Goal: Task Accomplishment & Management: Manage account settings

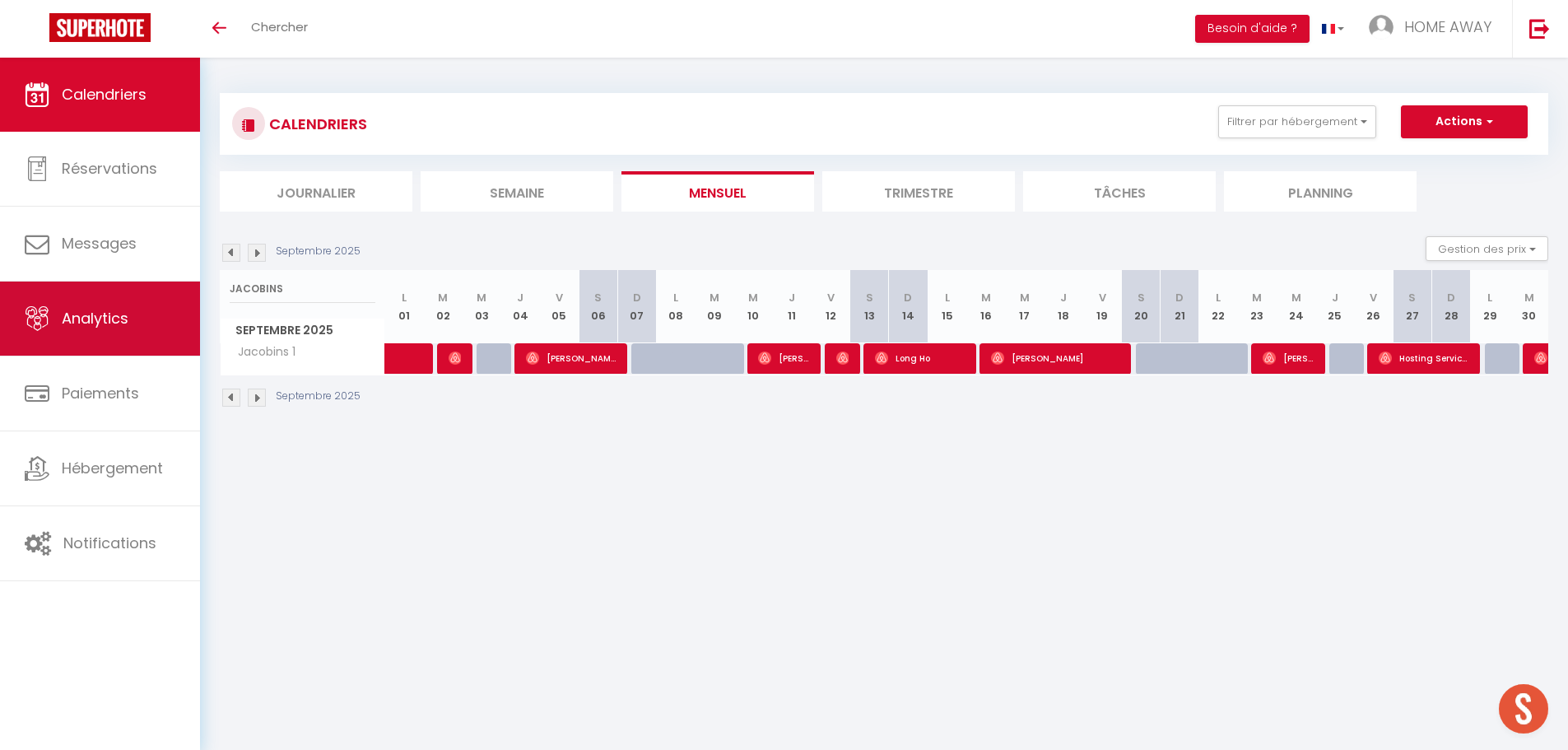
click at [130, 296] on div "🟢 Des questions ou besoin d'assistance pour la migration AirBnB? Prenez rdv >>>…" at bounding box center [784, 250] width 1568 height 386
type input "BARRIER"
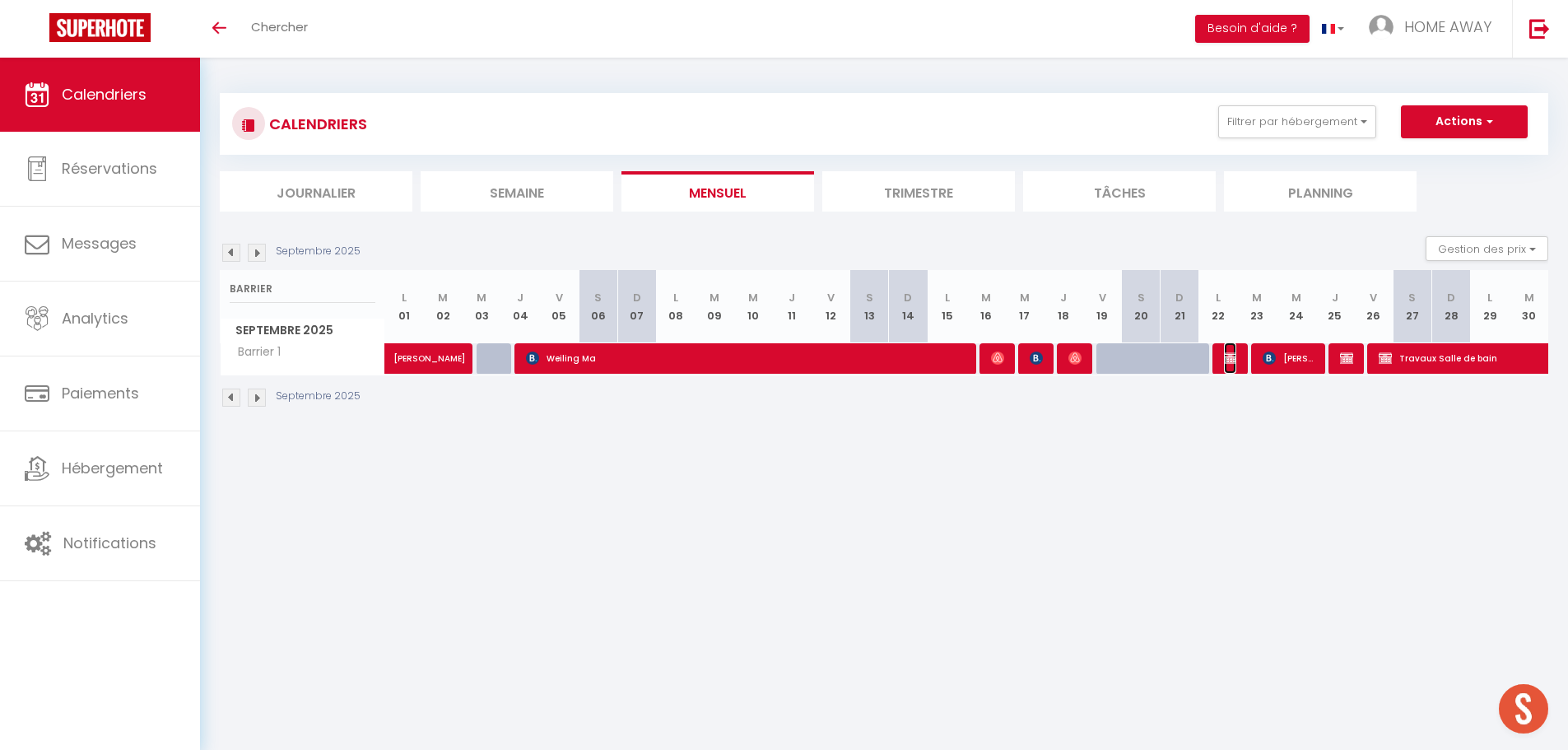
click at [1231, 360] on img at bounding box center [1230, 357] width 13 height 13
select select "OK"
select select "KO"
select select "0"
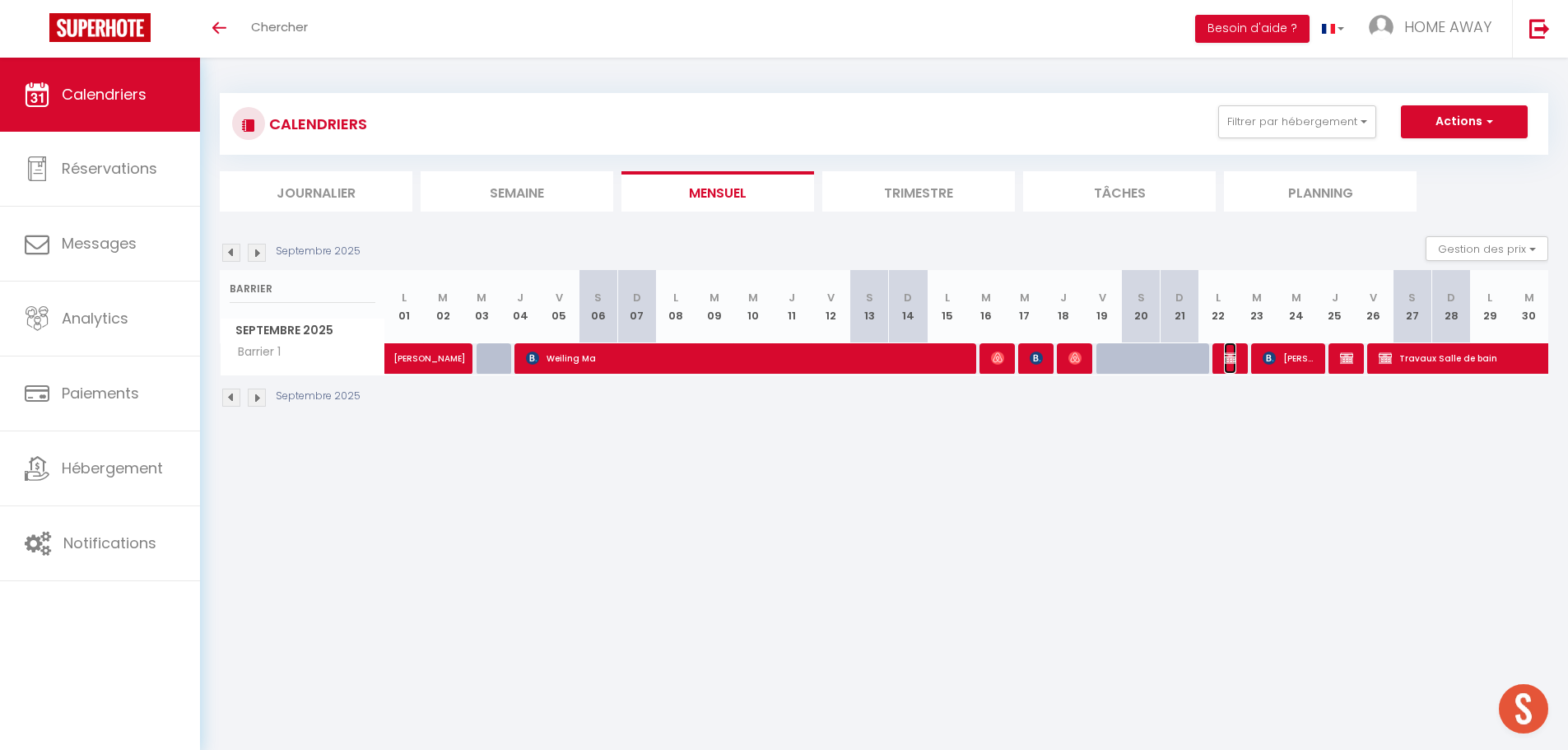
select select "1"
select select
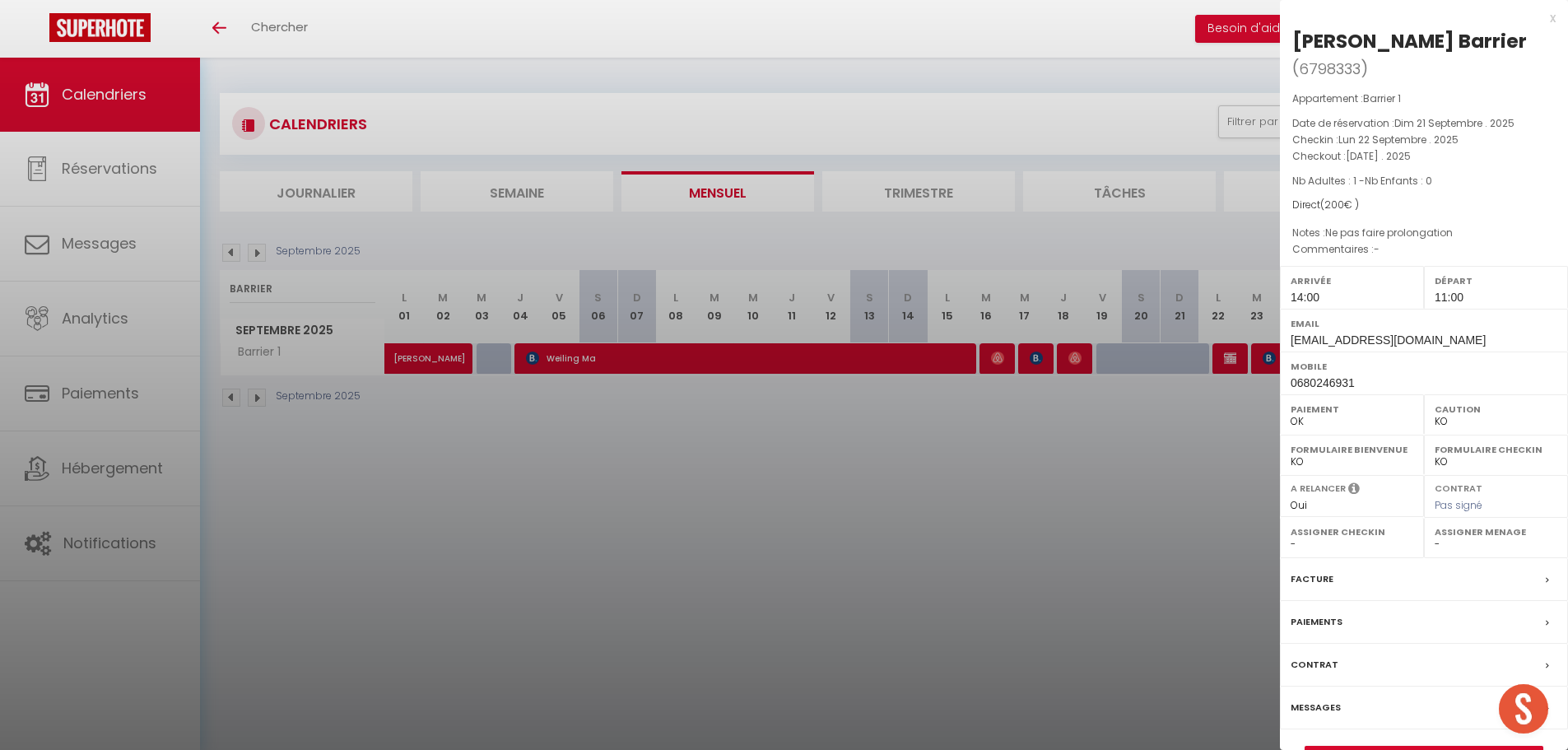
click at [1192, 456] on div at bounding box center [784, 375] width 1568 height 750
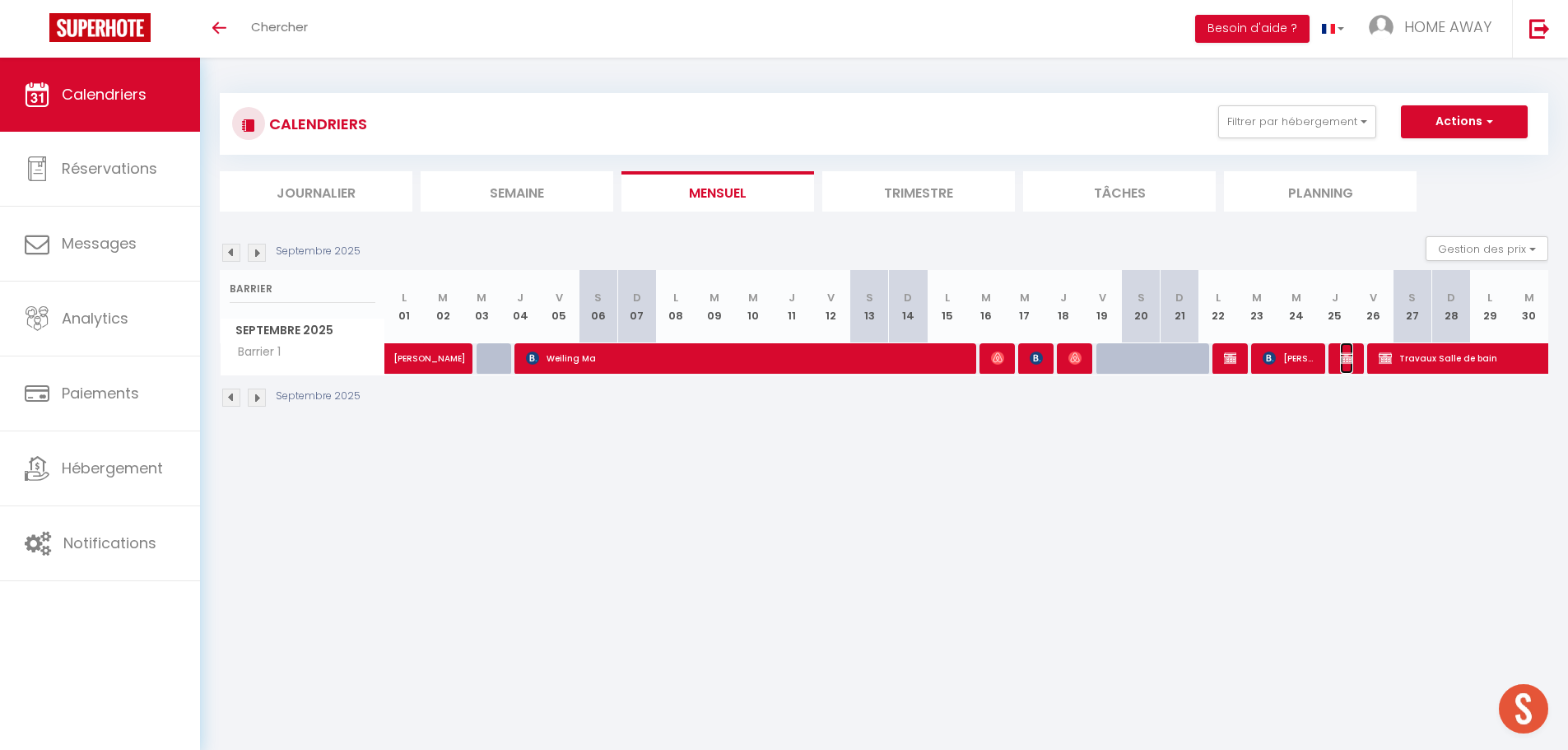
click at [1348, 361] on img at bounding box center [1347, 357] width 13 height 13
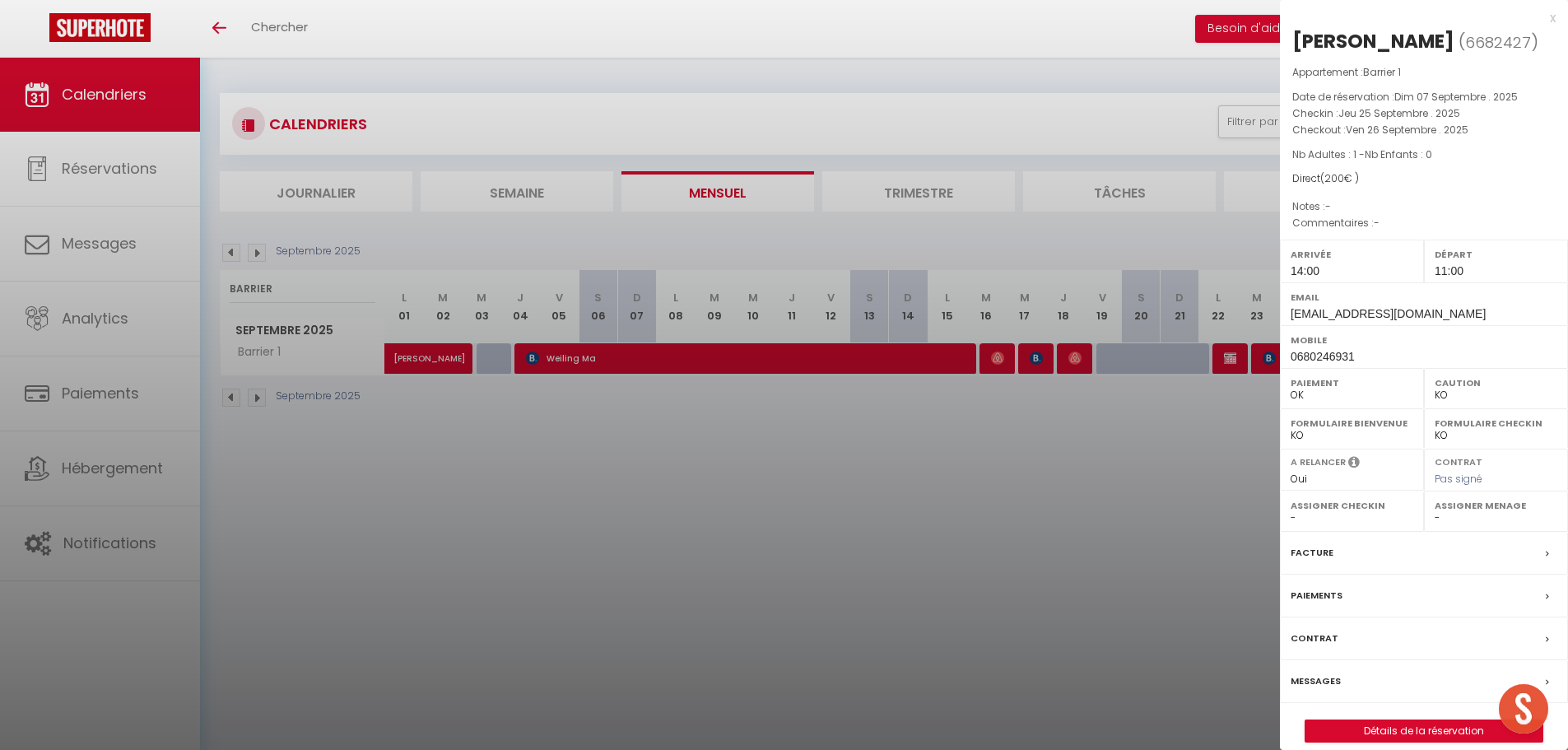
click at [1076, 456] on div at bounding box center [784, 375] width 1568 height 750
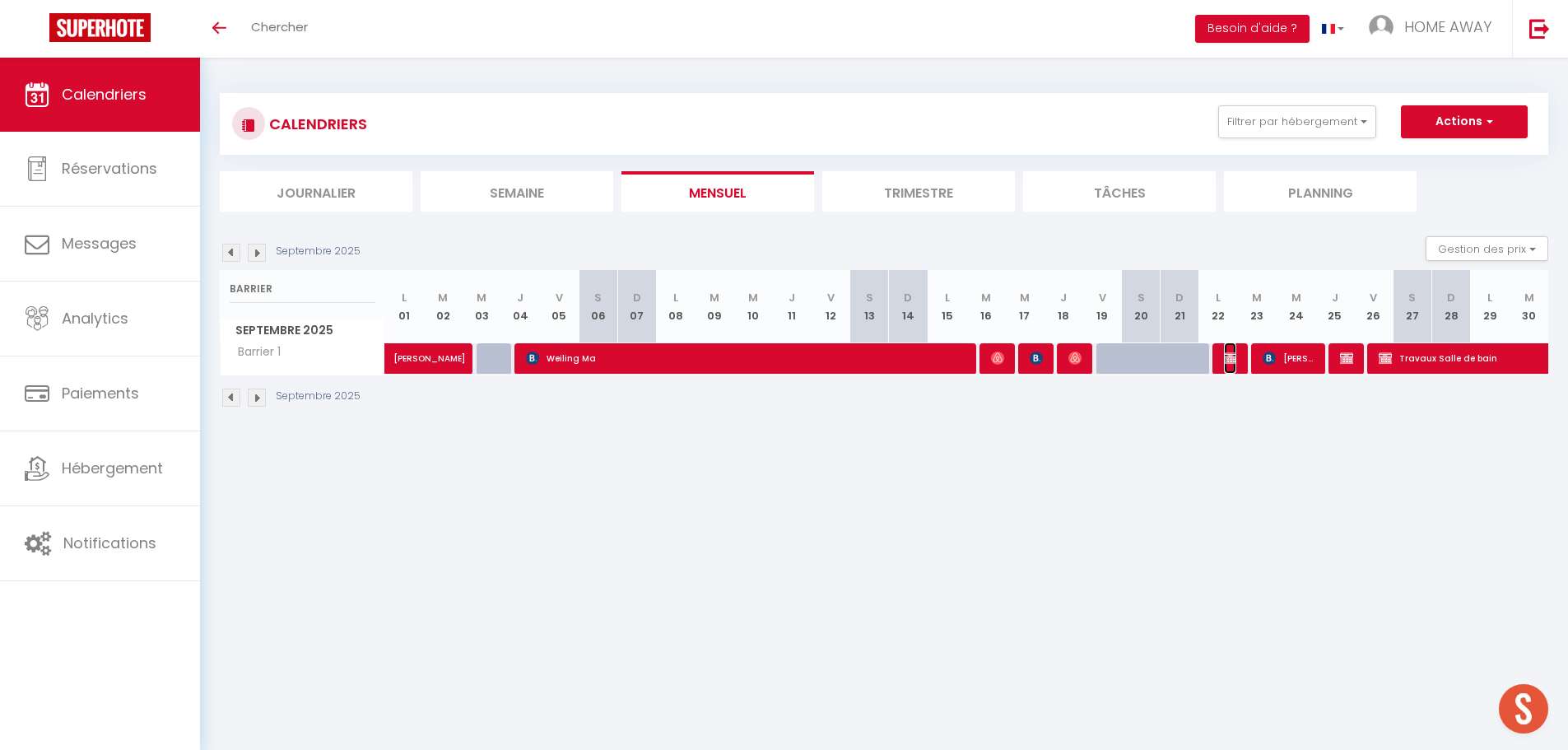
click at [1233, 361] on img at bounding box center [1230, 357] width 13 height 13
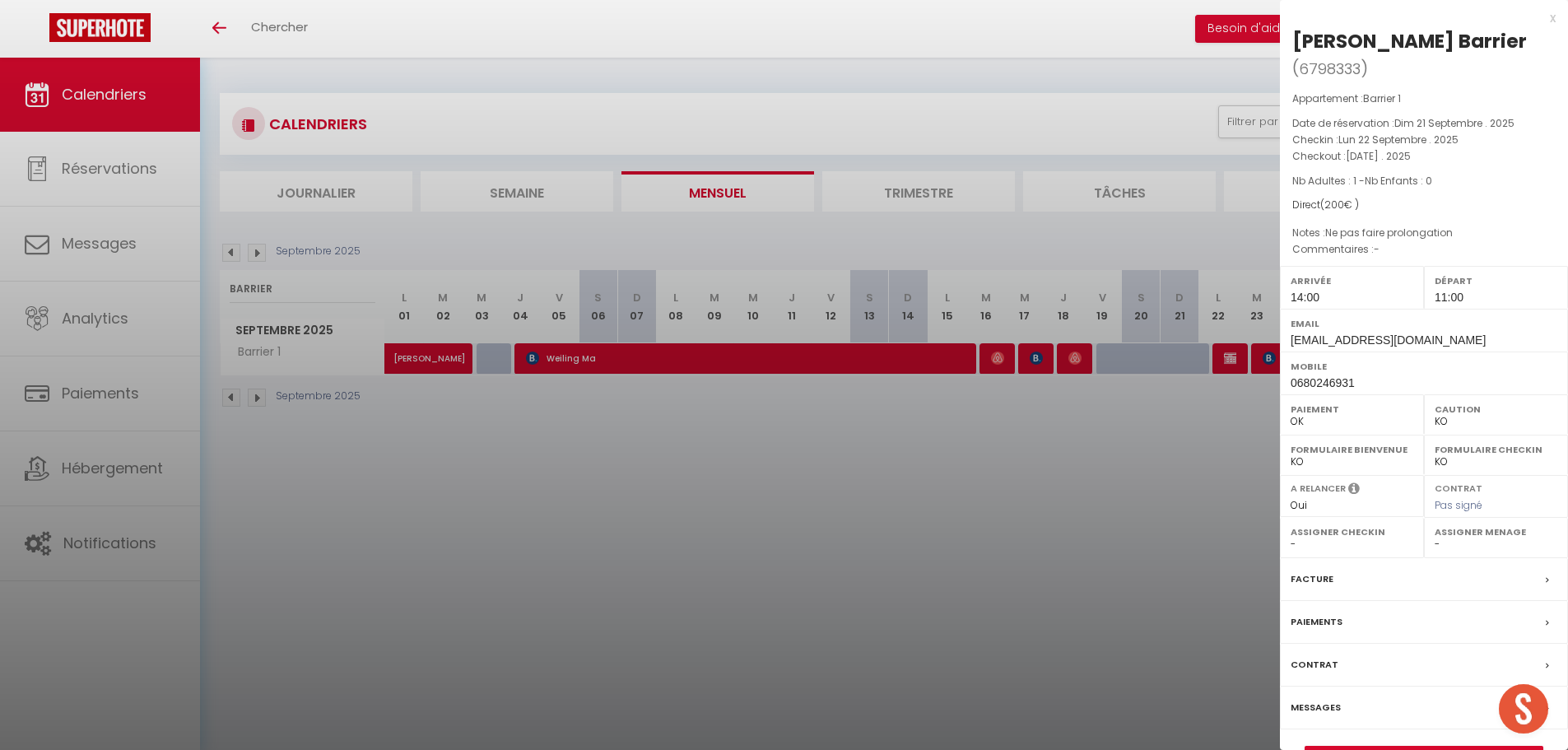
click at [319, 296] on div at bounding box center [784, 375] width 1568 height 750
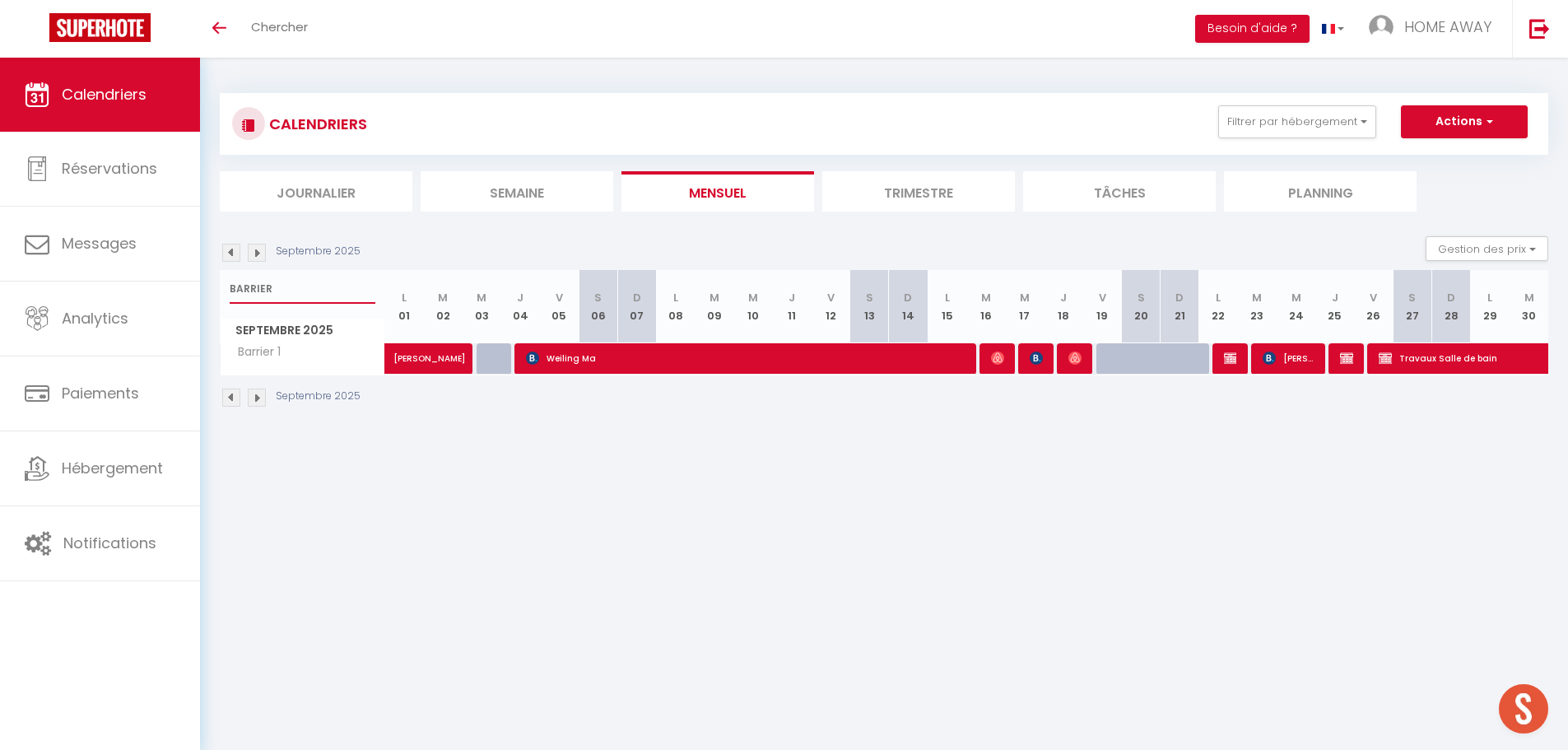
click at [311, 285] on input "BARRIER" at bounding box center [302, 289] width 145 height 30
type input "B"
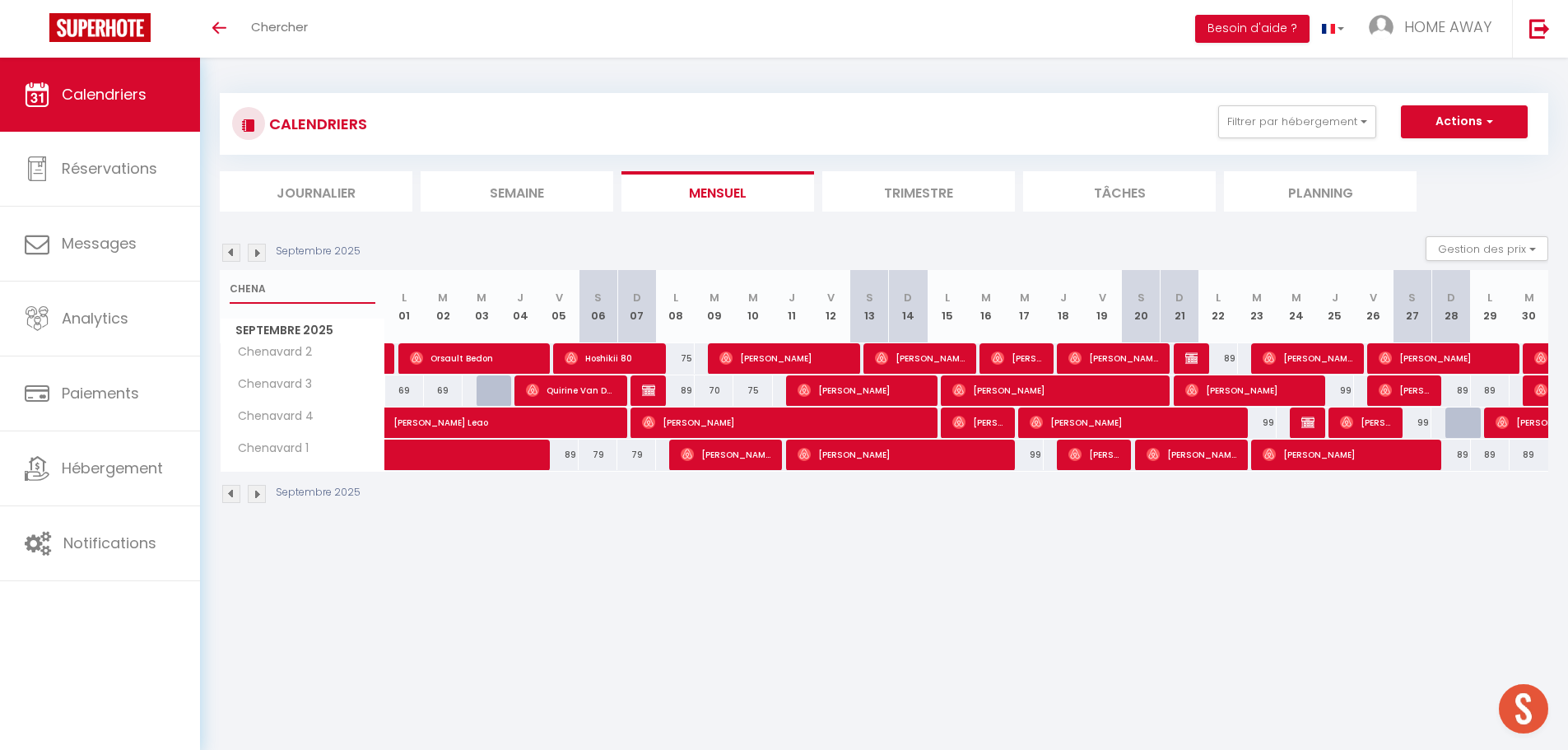
type input "CHENA"
click at [1186, 358] on img at bounding box center [1192, 357] width 13 height 13
select select "47794"
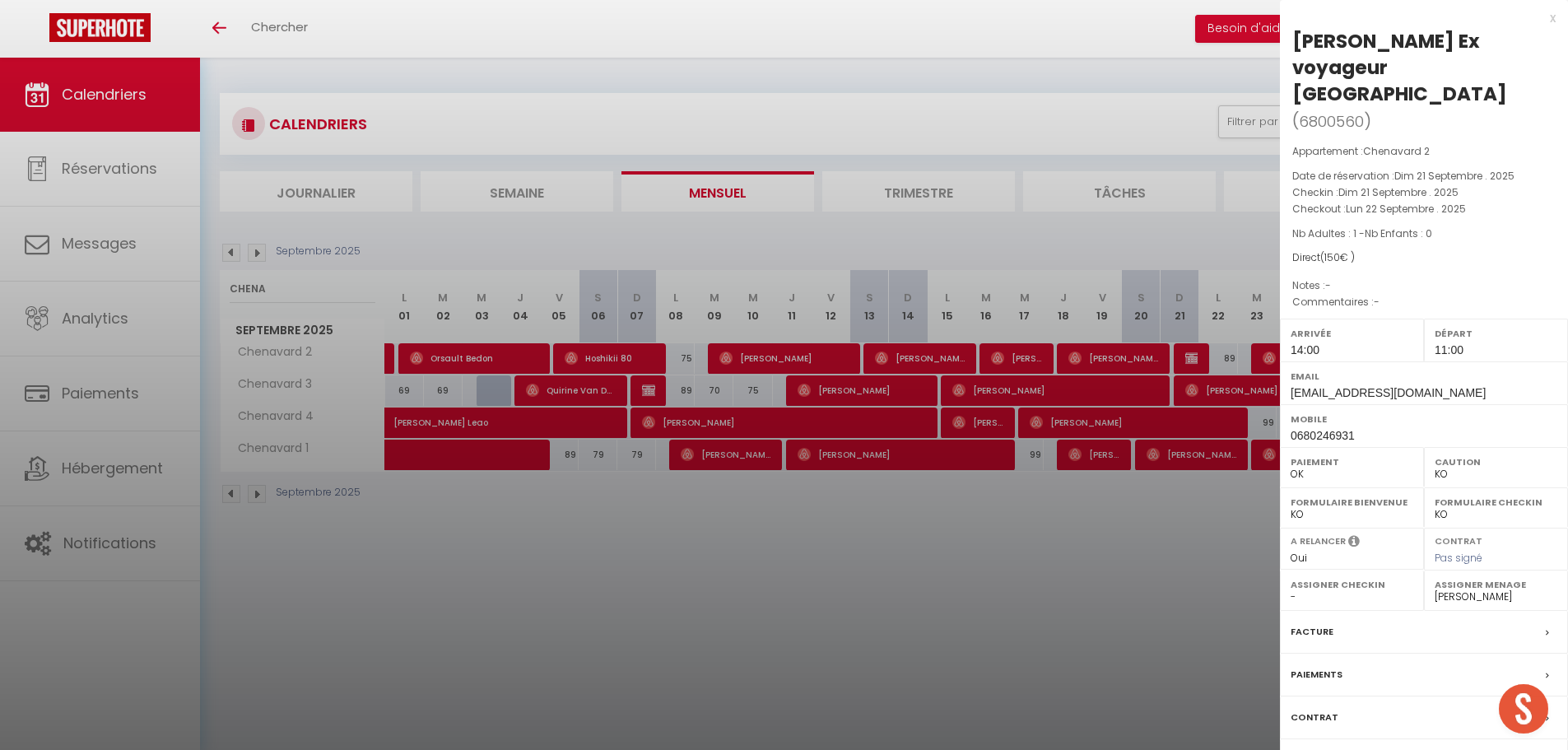
click at [1186, 358] on div at bounding box center [784, 375] width 1568 height 750
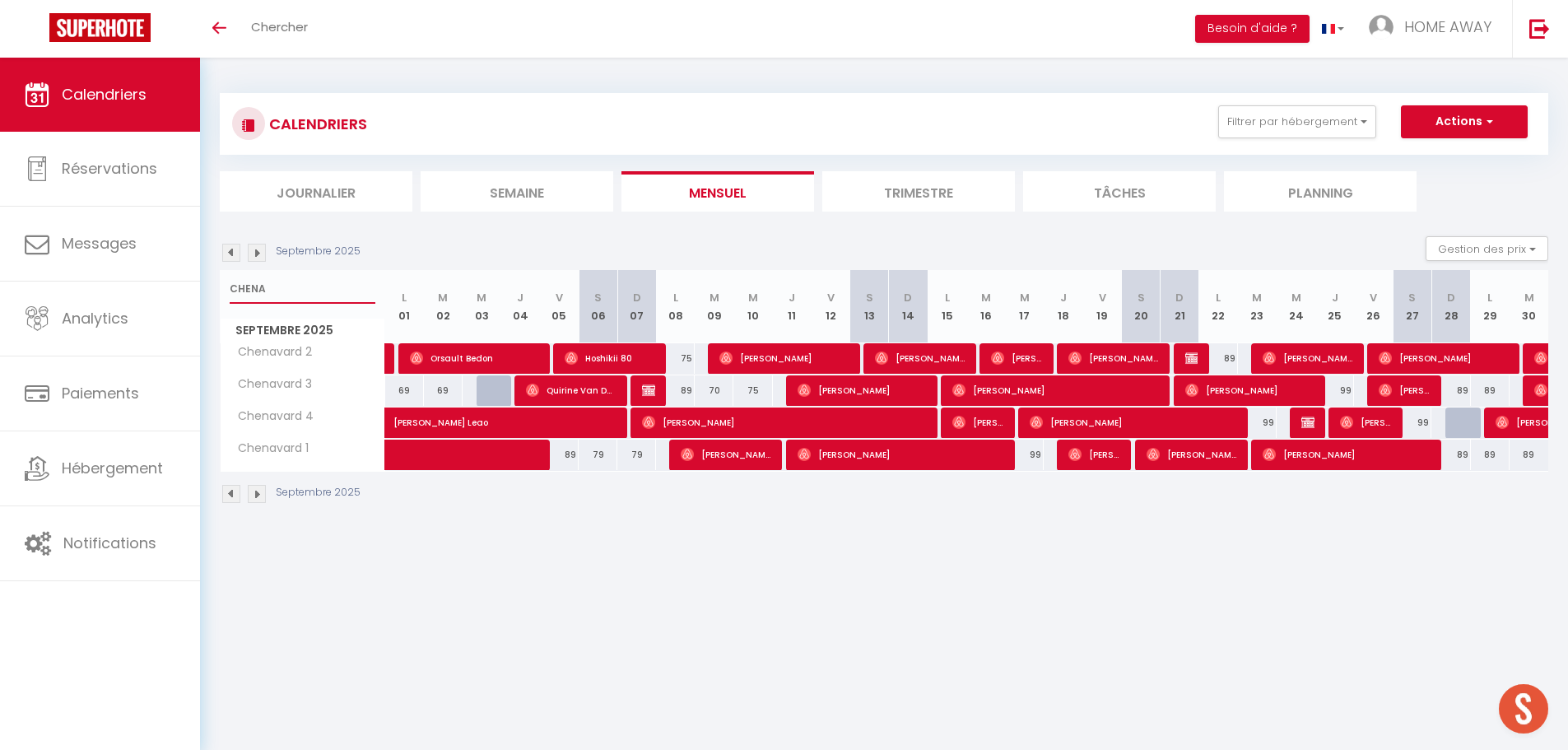
click at [274, 290] on input "CHENA" at bounding box center [302, 289] width 145 height 30
type input "C"
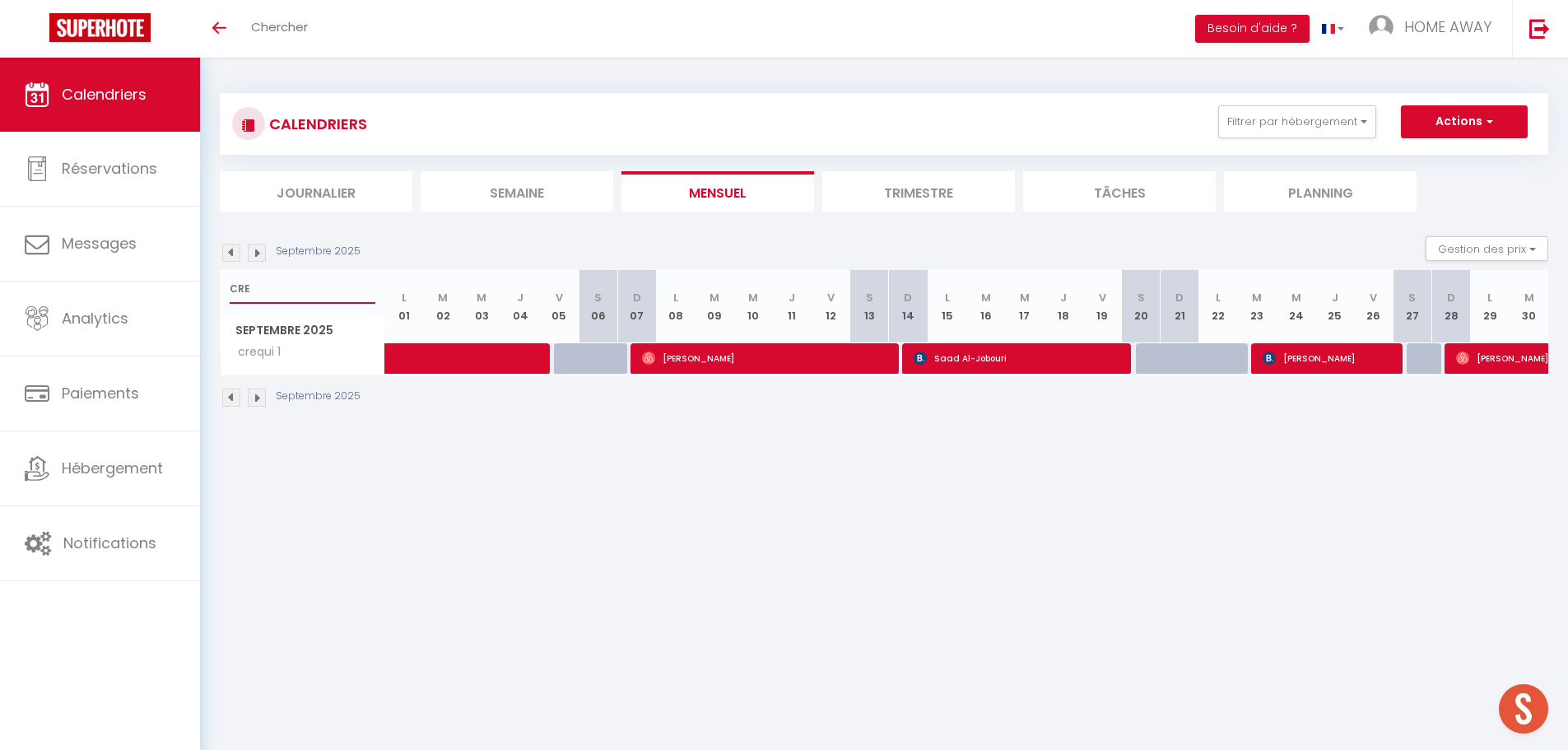
type input "CRE"
click at [1480, 356] on span "[PERSON_NAME][DATE]" at bounding box center [1513, 358] width 114 height 32
select select "OK"
select select "33443"
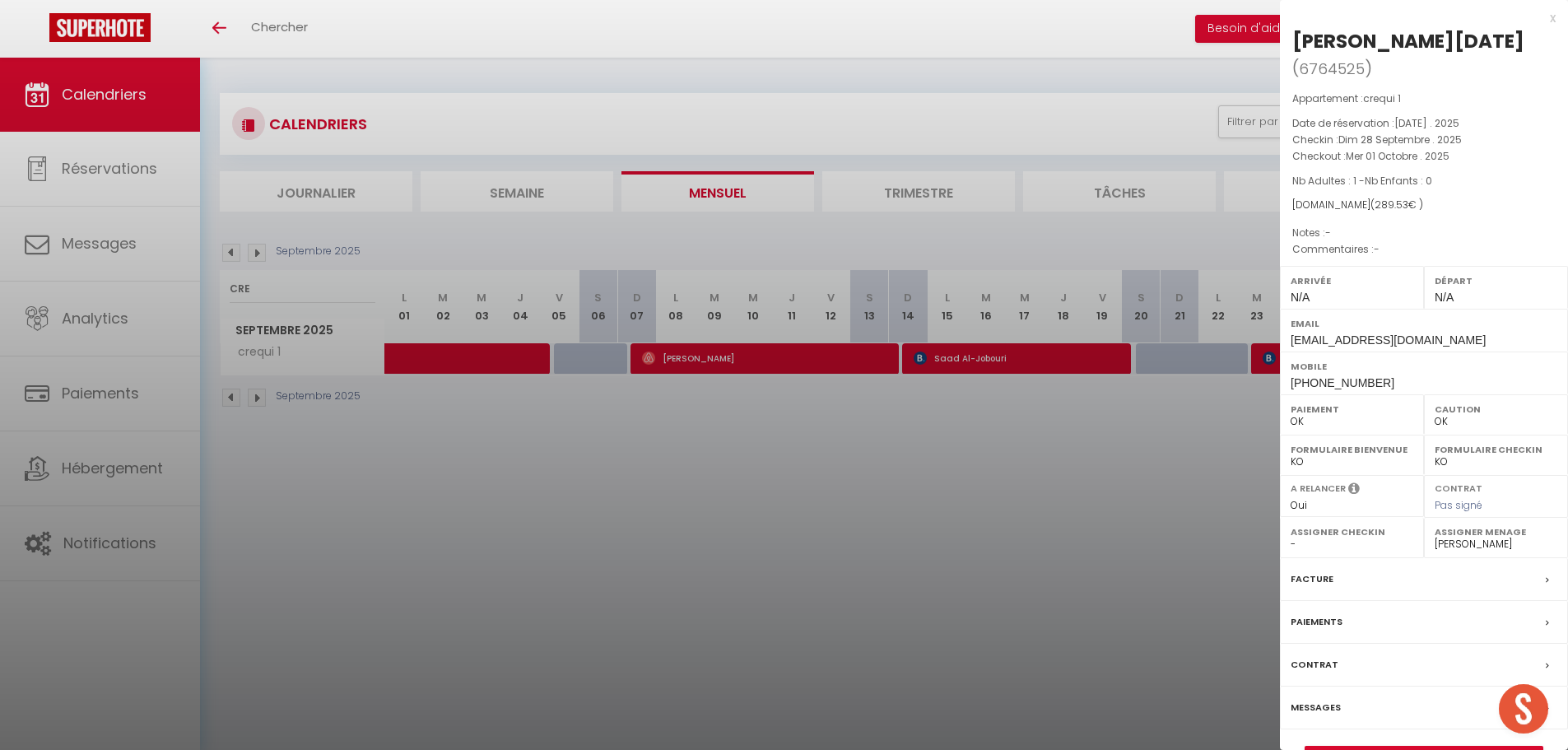
click at [1551, 19] on div "x" at bounding box center [1417, 18] width 276 height 20
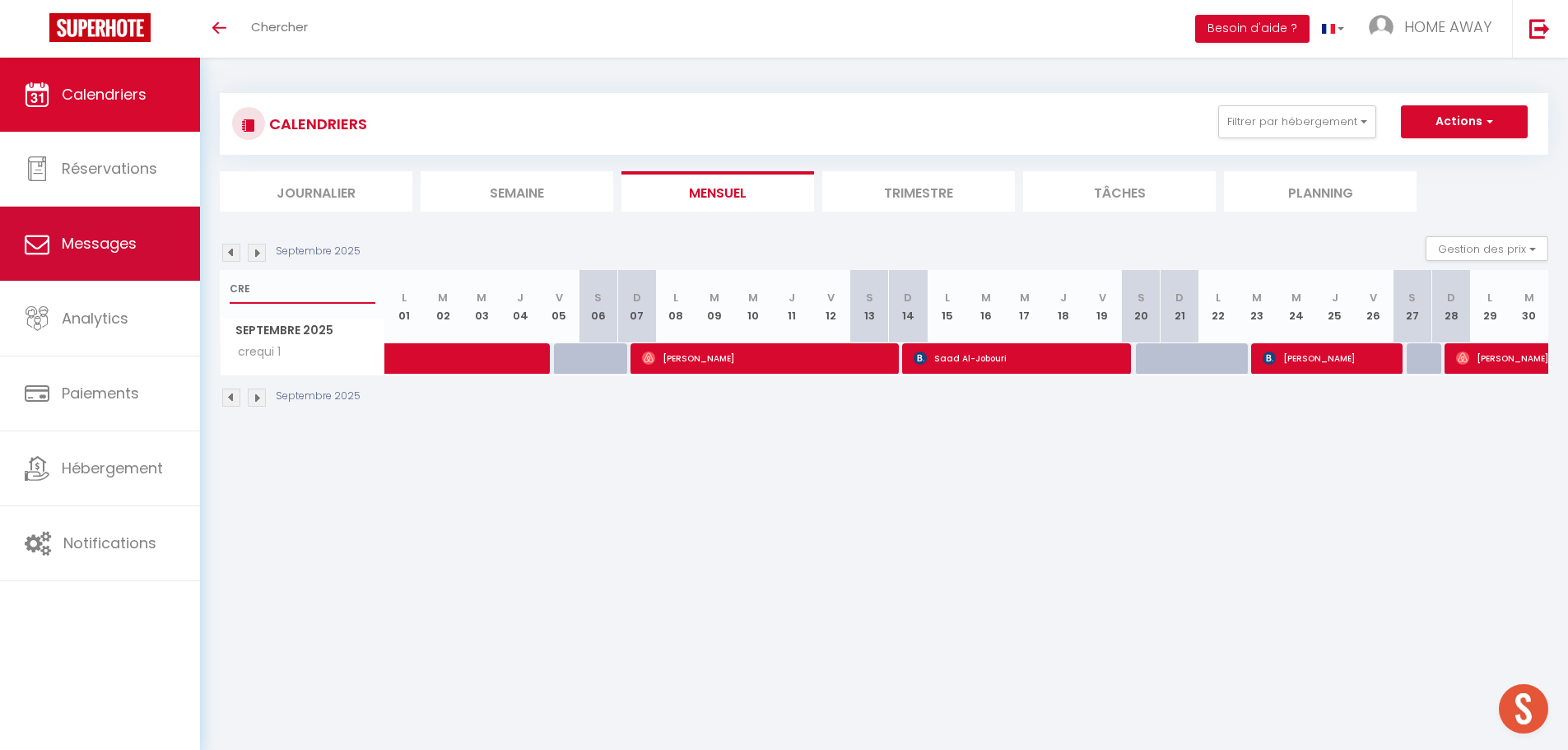
drag, startPoint x: 301, startPoint y: 284, endPoint x: 175, endPoint y: 270, distance: 126.8
click at [175, 270] on div "🟢 Des questions ou besoin d'assistance pour la migration AirBnB? Prenez rdv >>>…" at bounding box center [784, 250] width 1568 height 386
type input "FERRANDIERE"
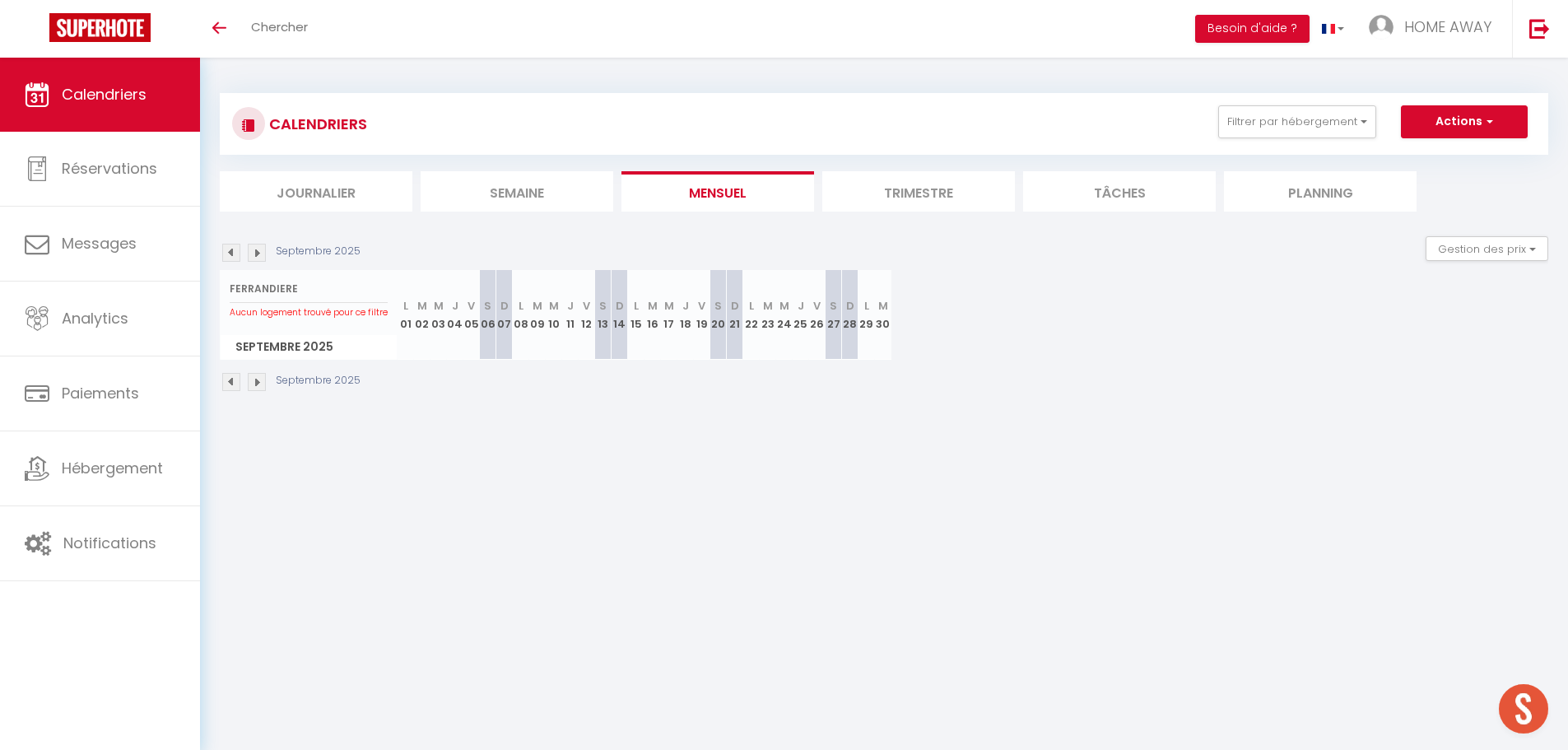
click at [258, 250] on img at bounding box center [257, 252] width 18 height 18
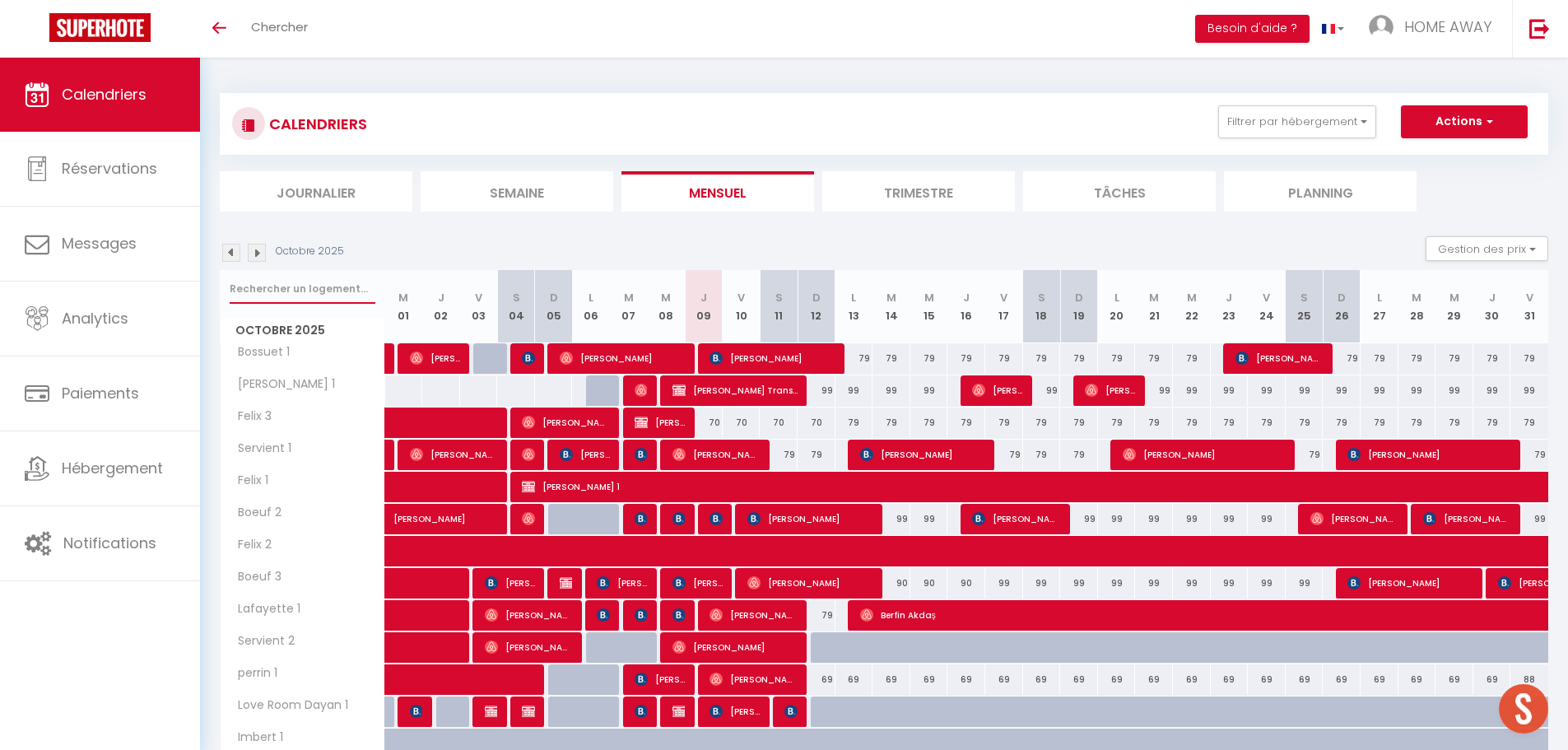
click at [310, 291] on input "text" at bounding box center [302, 289] width 145 height 30
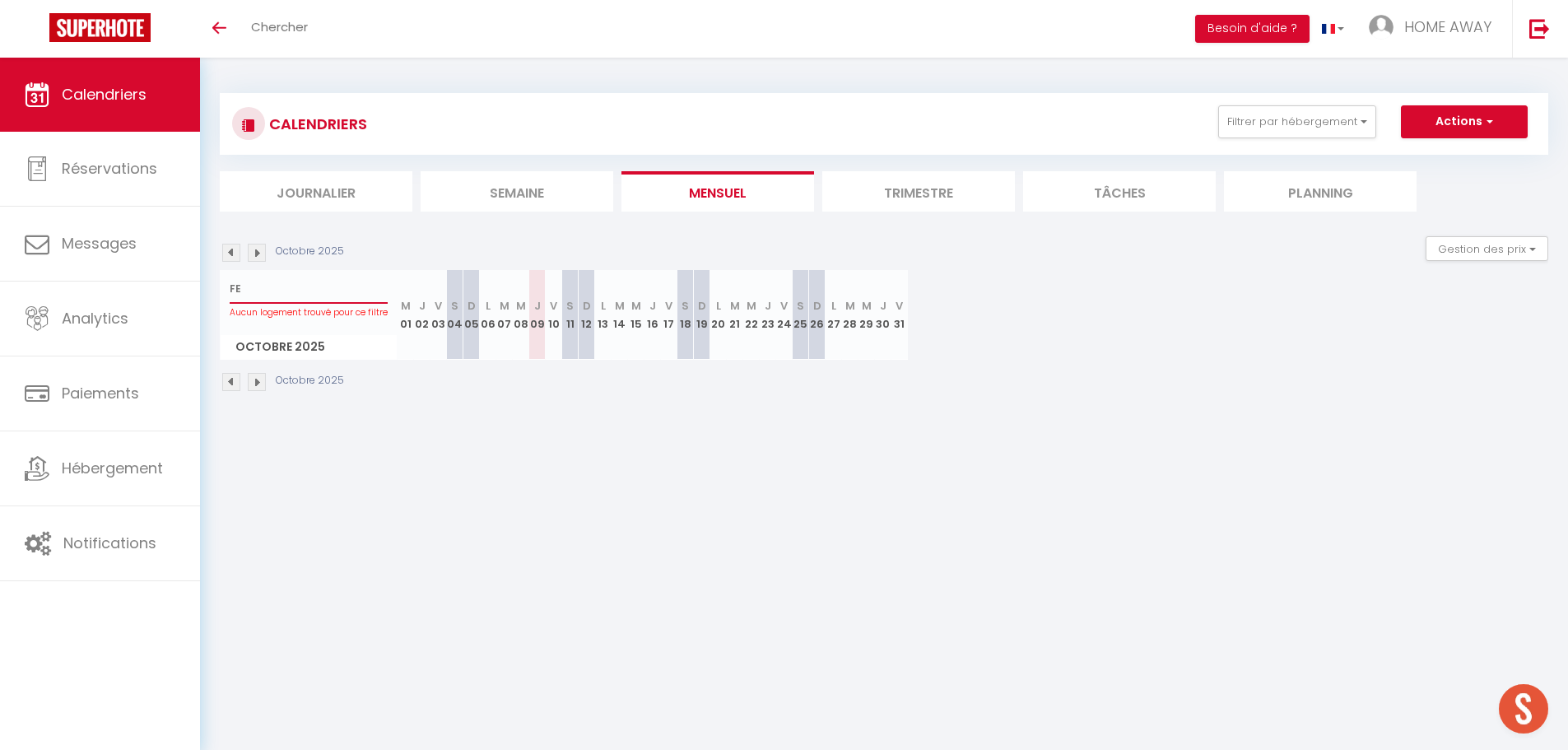
type input "F"
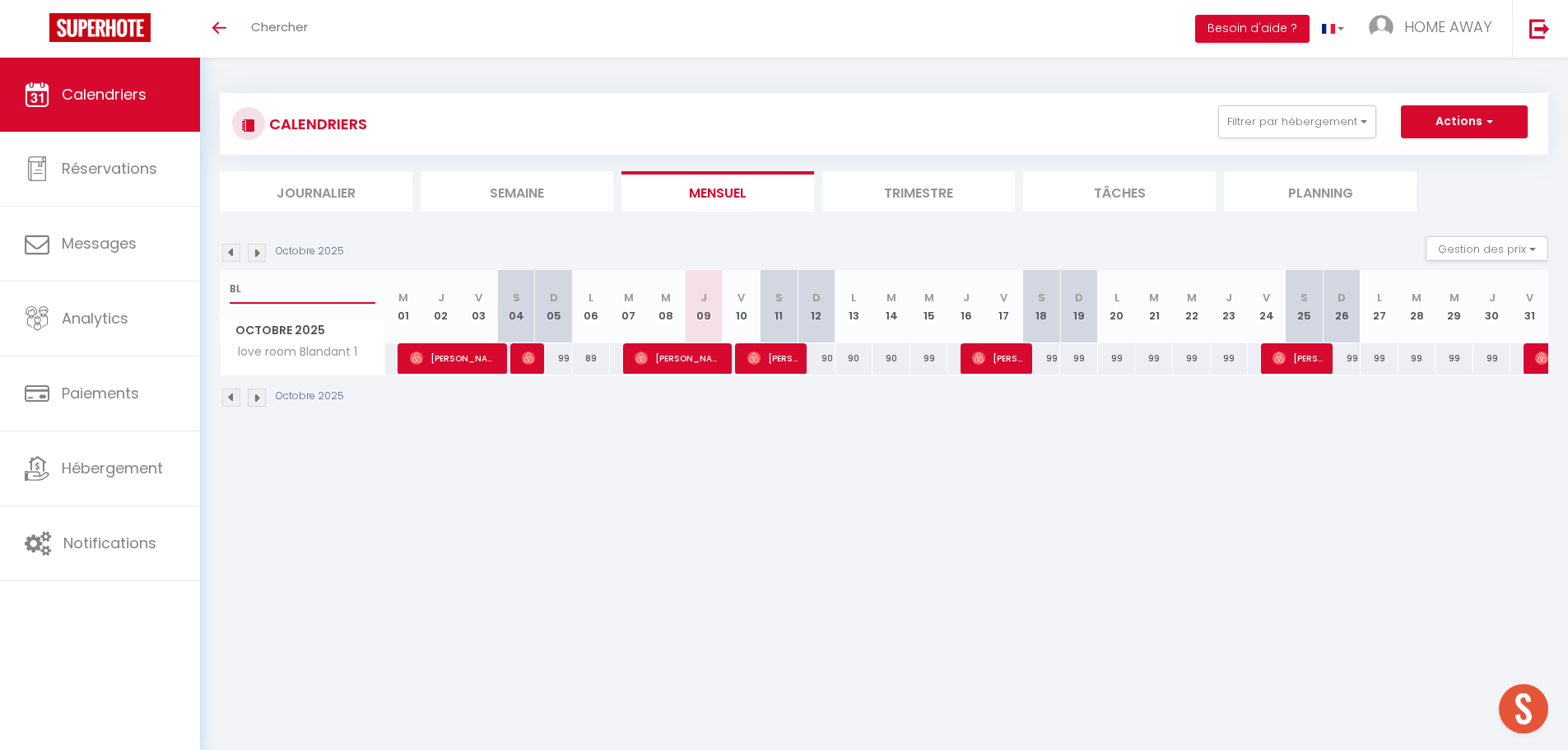
type input "B"
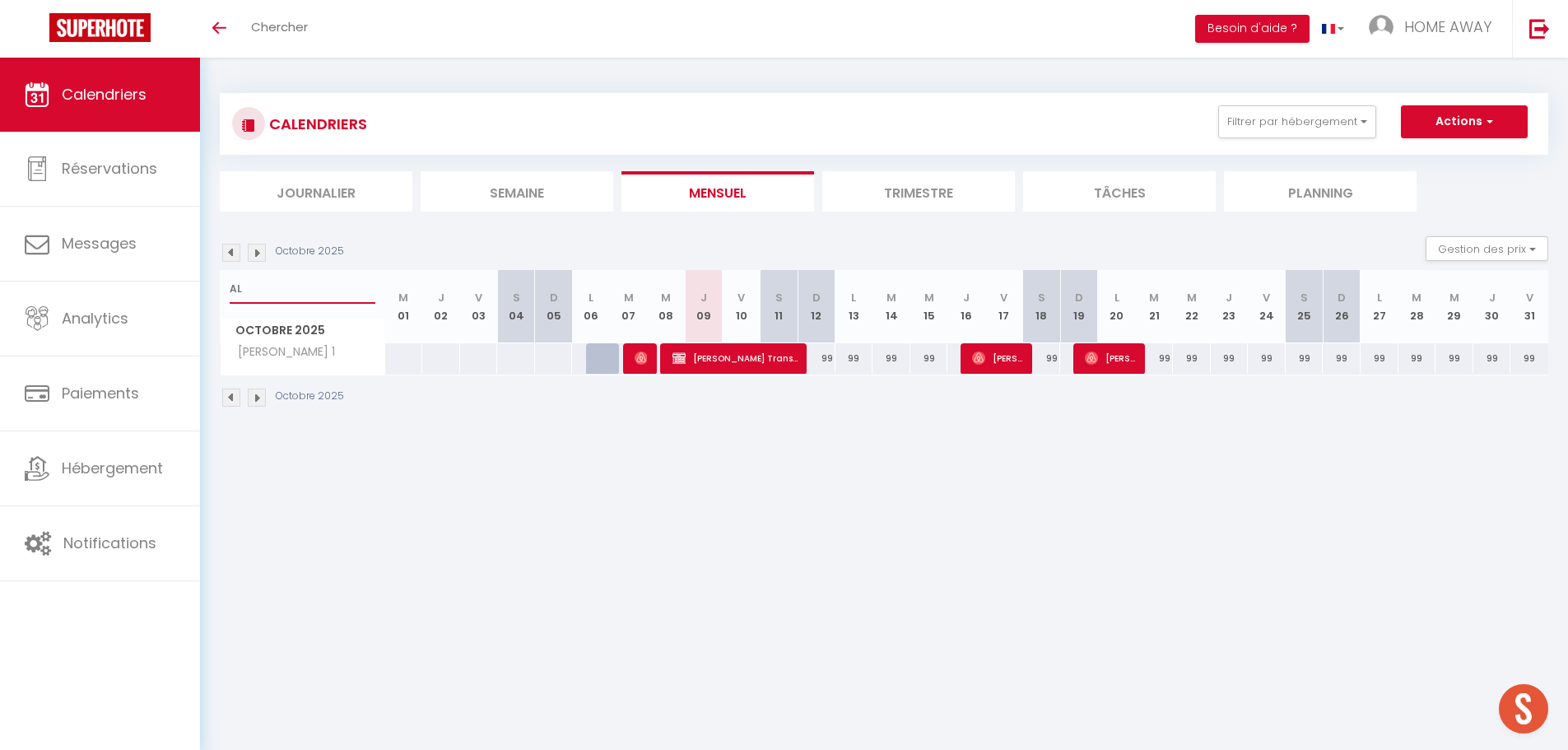
type input "A"
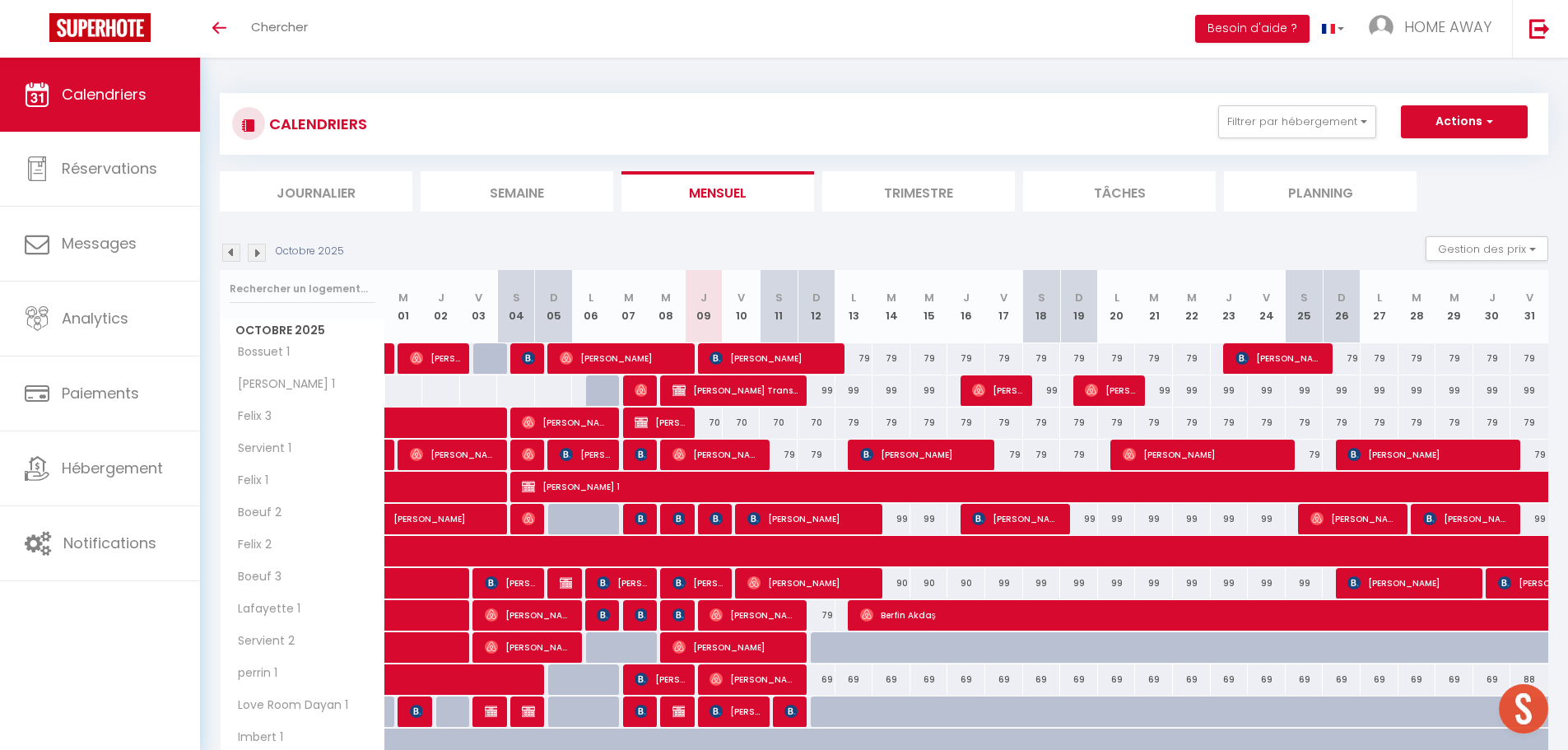
click at [232, 249] on img at bounding box center [231, 252] width 18 height 18
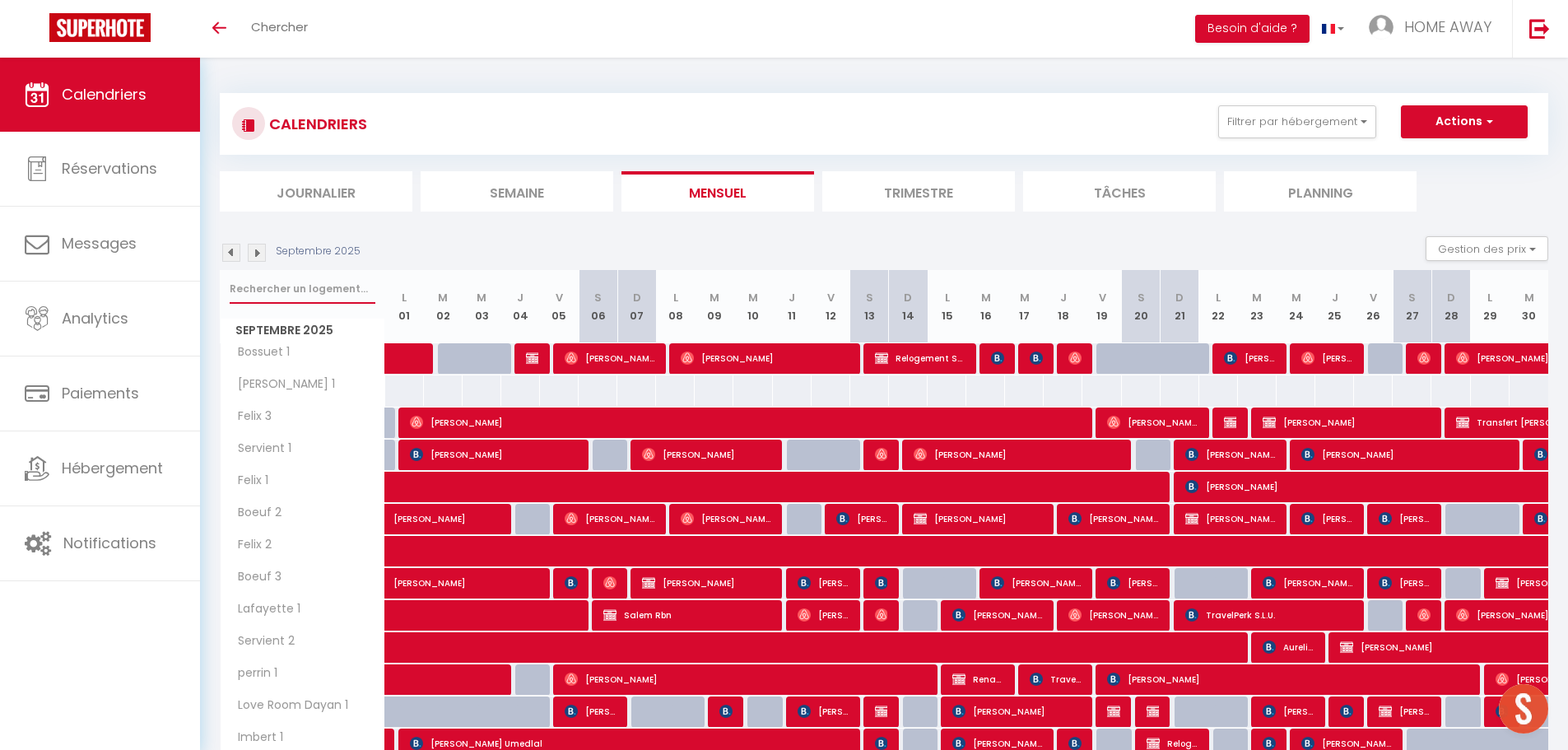
click at [295, 291] on input "text" at bounding box center [302, 289] width 145 height 30
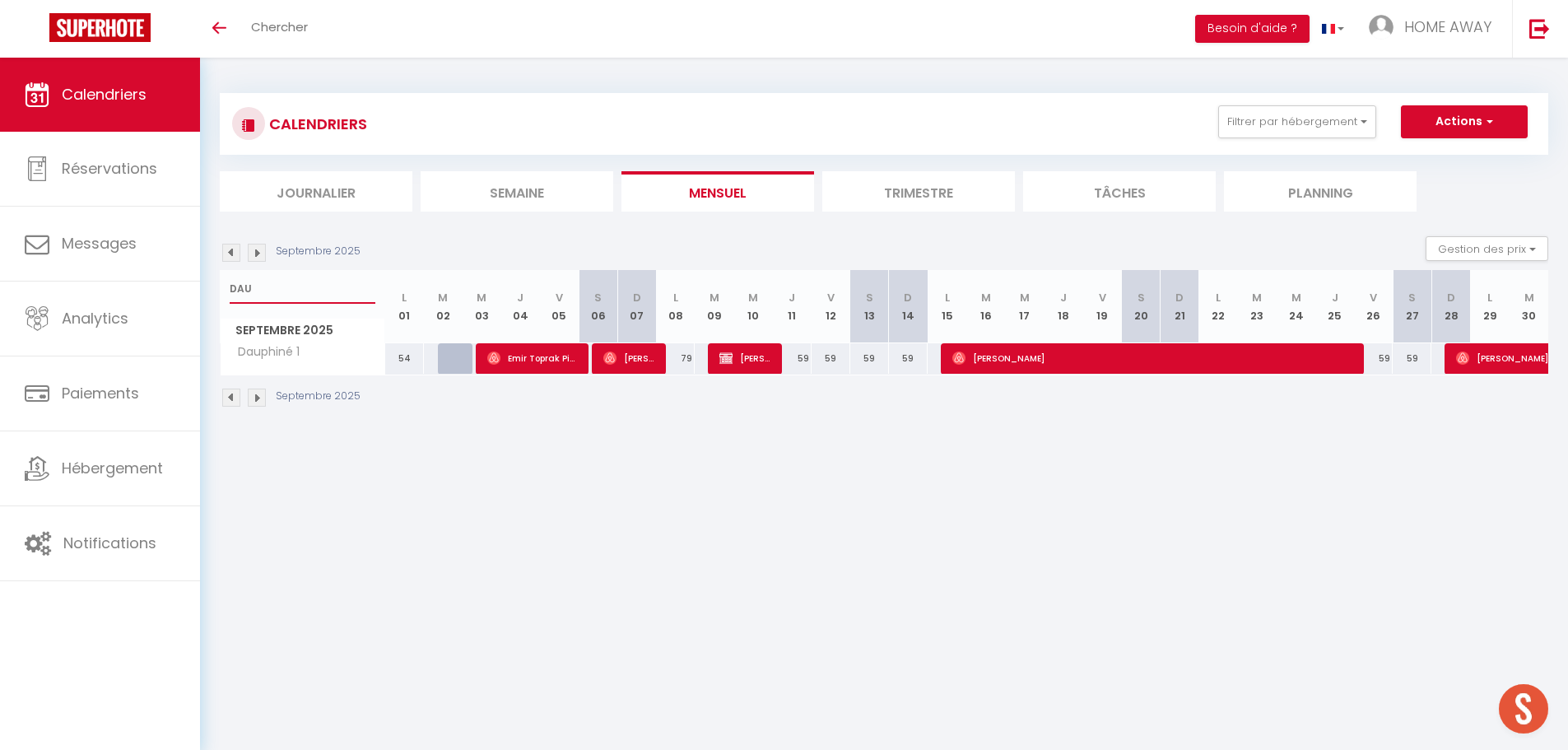
type input "DAU"
click at [1483, 354] on span "[PERSON_NAME]" at bounding box center [1550, 358] width 189 height 32
select select
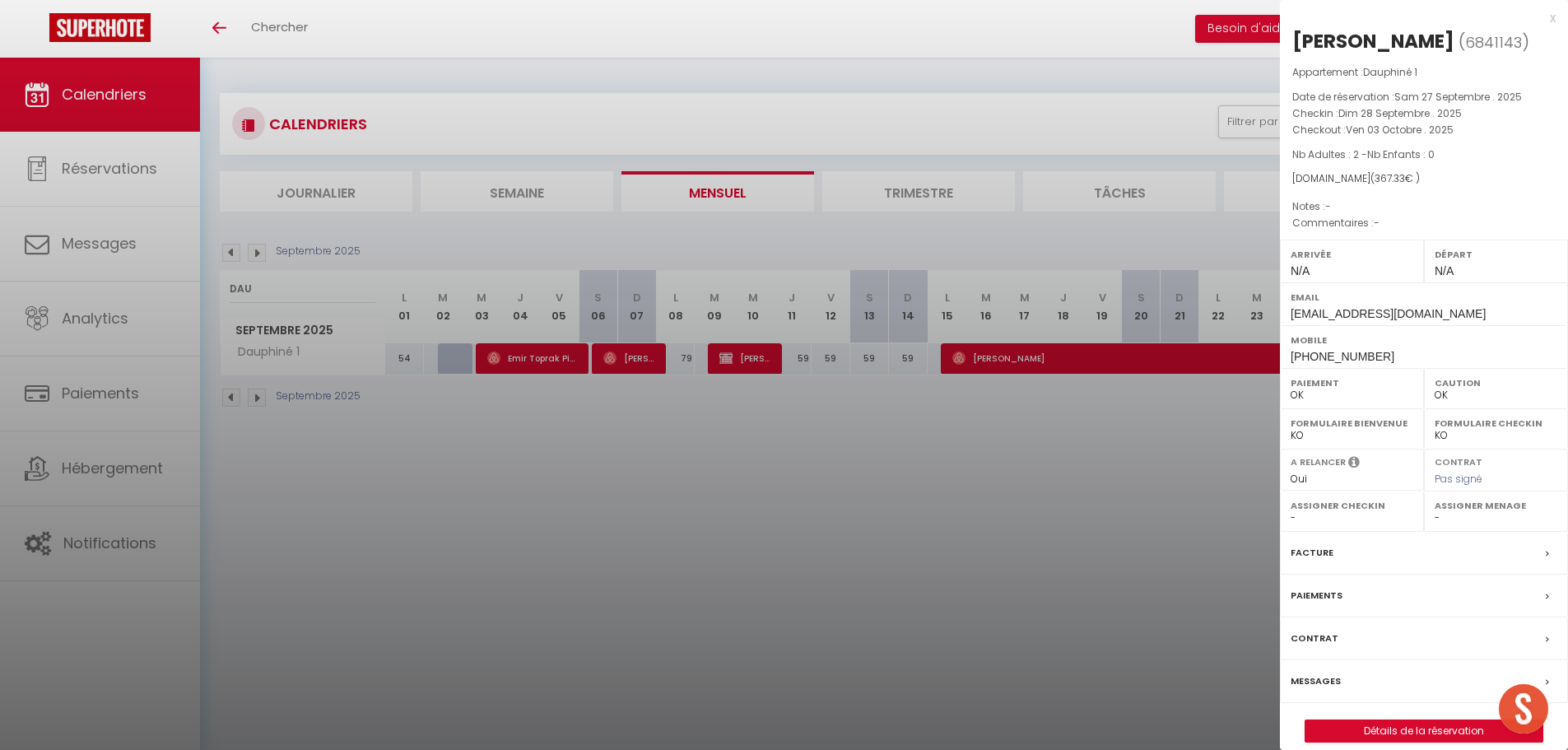
click at [1149, 473] on div at bounding box center [784, 375] width 1568 height 750
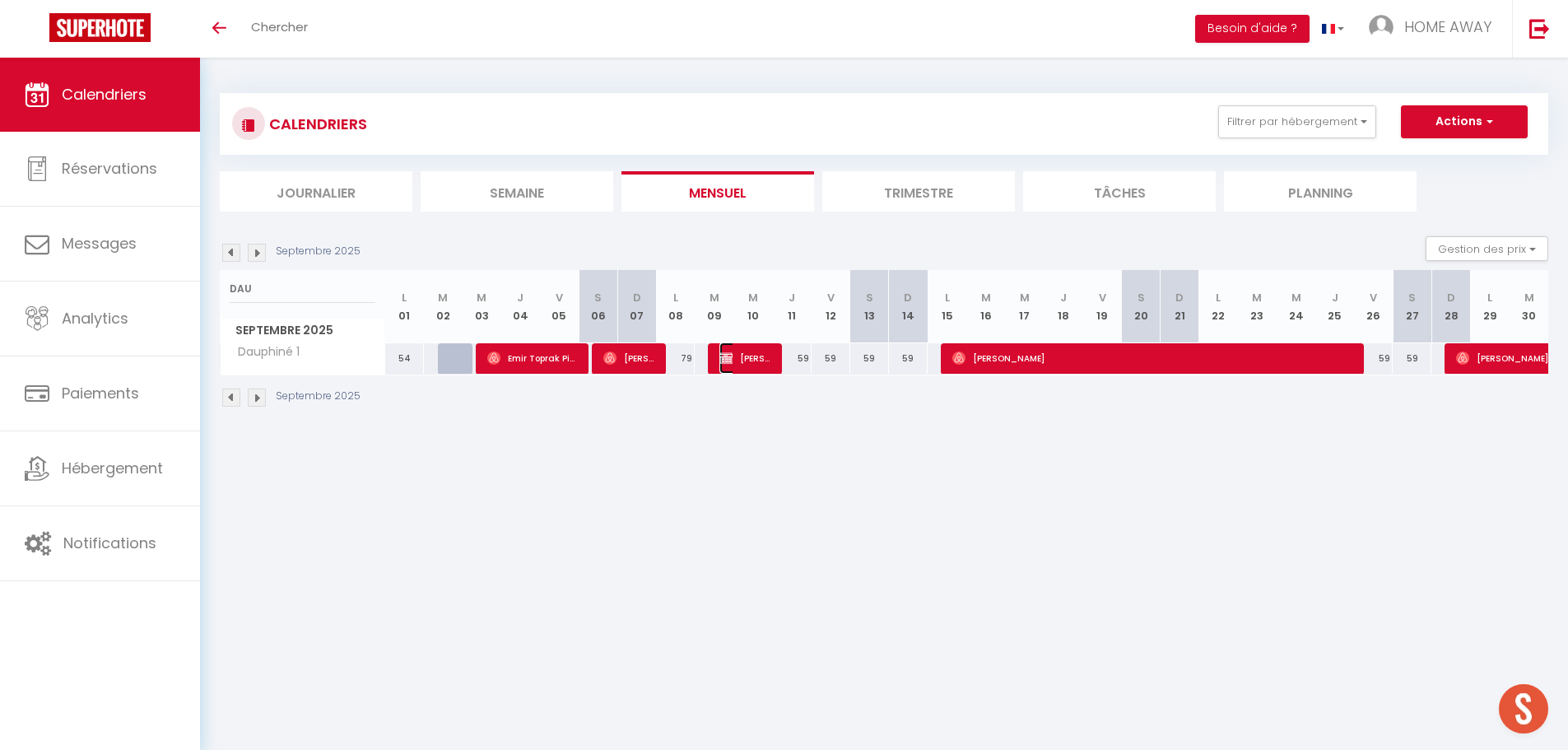
click at [737, 351] on span "[PERSON_NAME]" at bounding box center [745, 358] width 52 height 32
select select "KO"
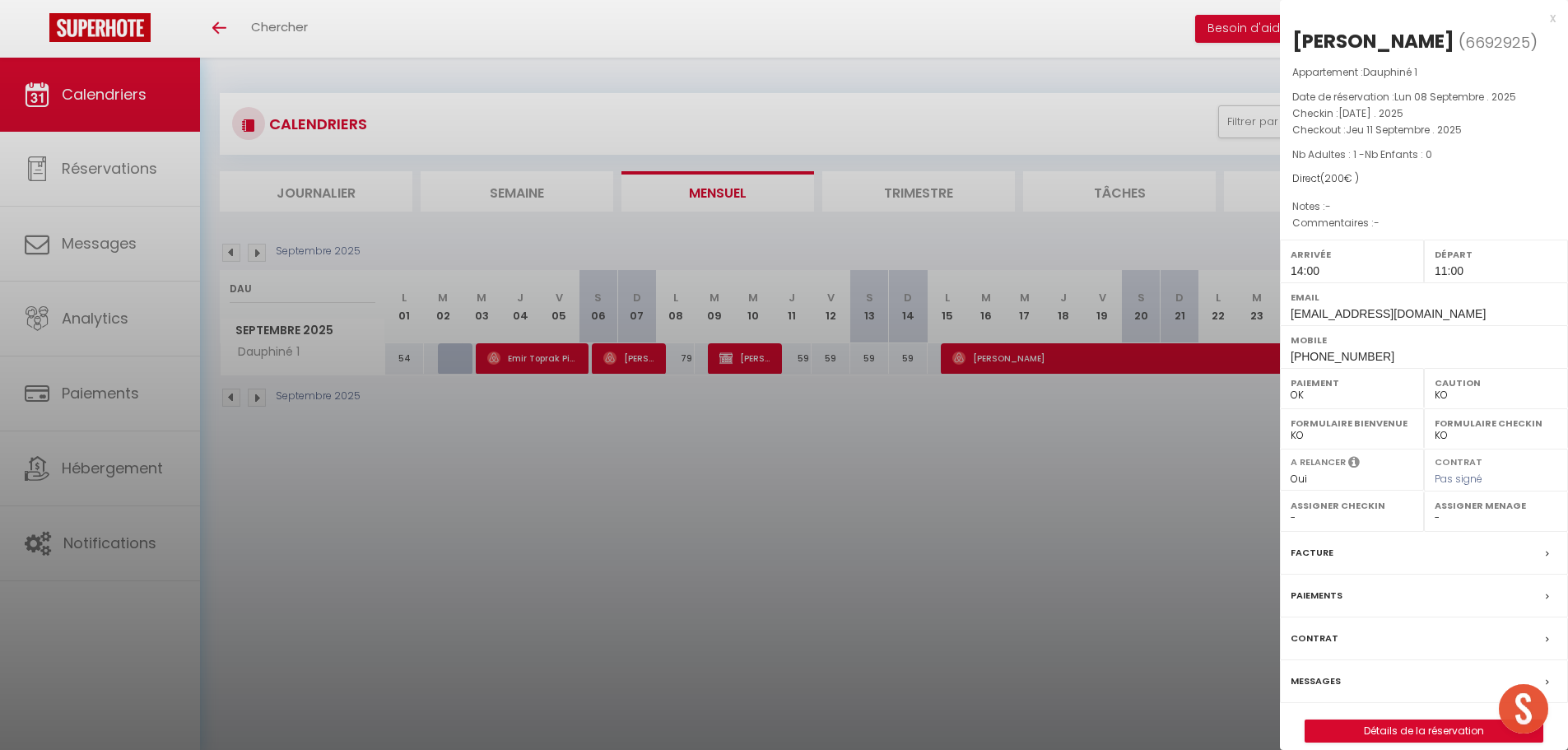
click at [302, 283] on div at bounding box center [784, 375] width 1568 height 750
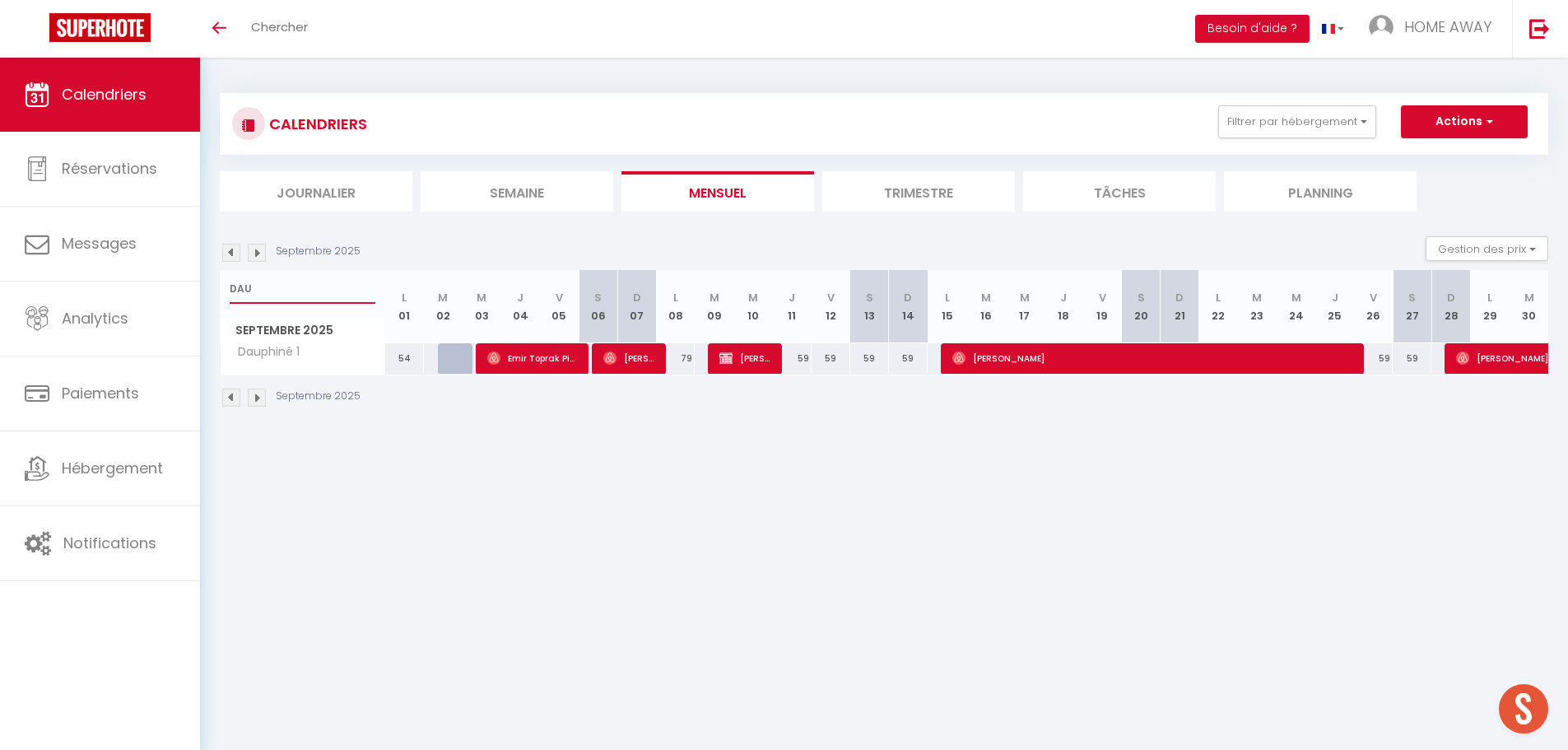
click at [302, 283] on input "DAU" at bounding box center [302, 289] width 145 height 30
type input "D"
type input "LASSAGNE"
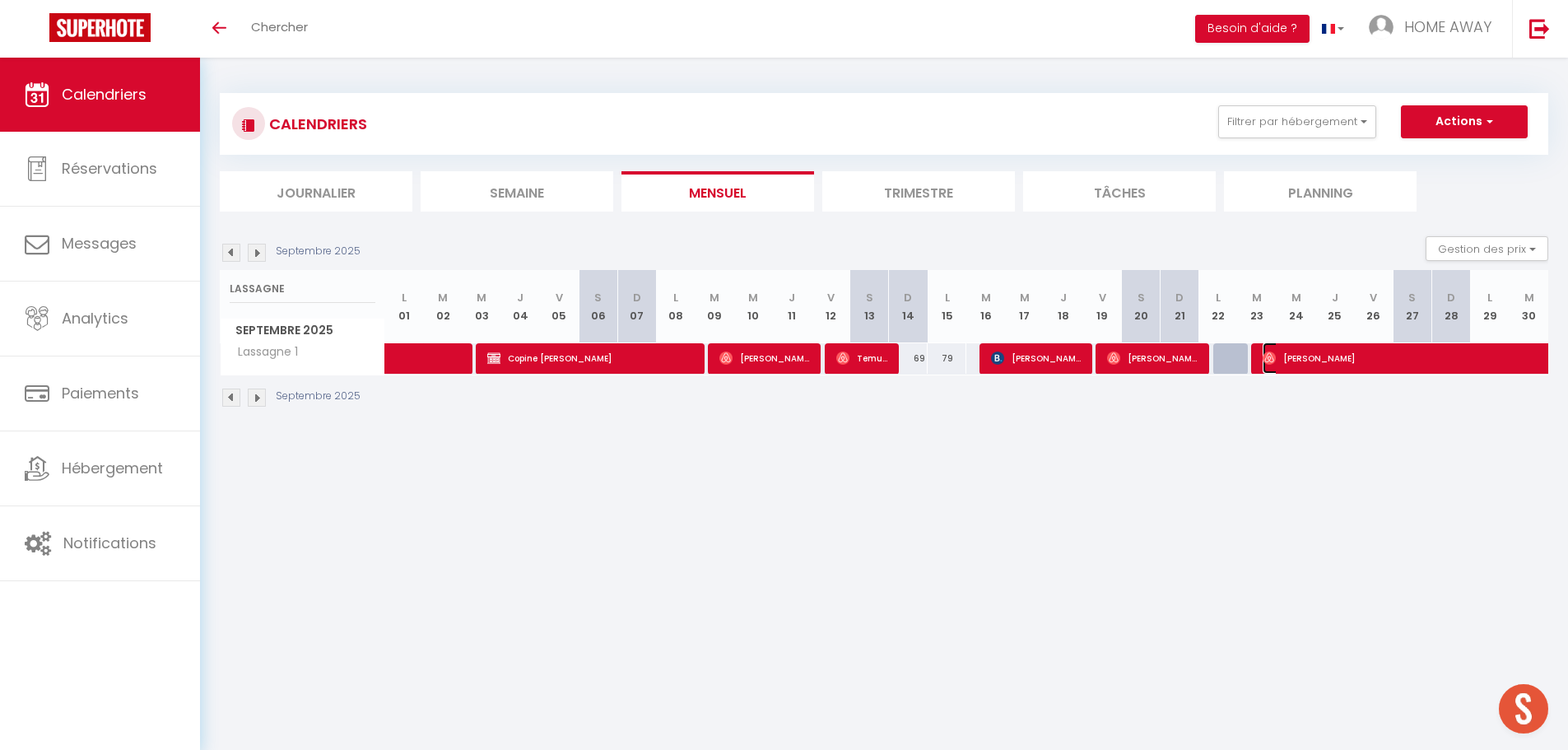
click at [1307, 356] on span "[PERSON_NAME]" at bounding box center [1452, 358] width 379 height 32
select select "OK"
select select "47794"
